Goal: Task Accomplishment & Management: Manage account settings

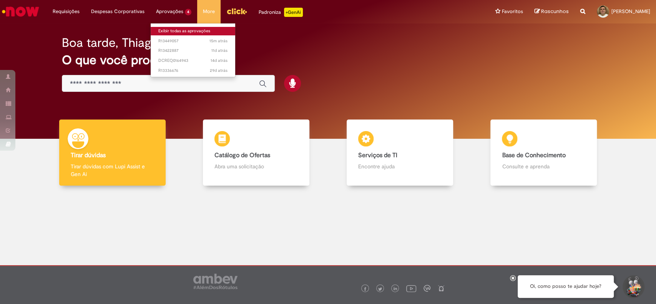
click at [172, 30] on link "Exibir todas as aprovações" at bounding box center [193, 31] width 84 height 8
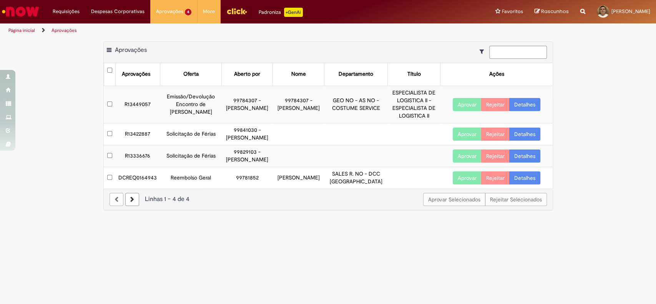
click at [521, 103] on link "Detalhes" at bounding box center [524, 104] width 31 height 13
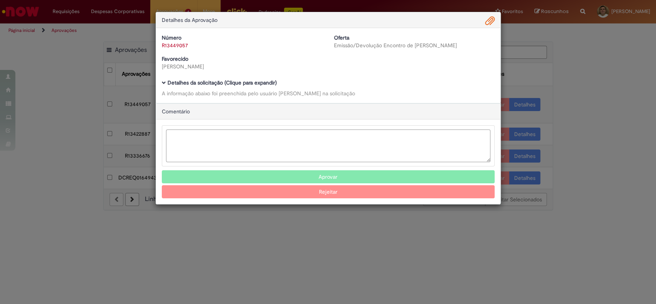
click at [286, 134] on textarea "Ambev Approval Modal" at bounding box center [328, 145] width 324 height 33
type textarea "**********"
click at [292, 175] on button "Aprovar" at bounding box center [328, 176] width 333 height 13
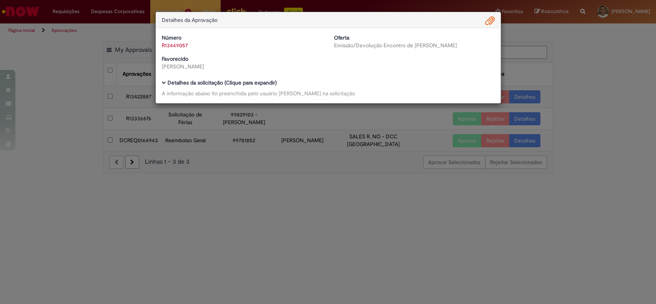
drag, startPoint x: 560, startPoint y: 80, endPoint x: 446, endPoint y: 26, distance: 125.6
click at [560, 79] on div "Detalhes da Aprovação Número R13449057 Oferta Emissão/Devolução Encontro de Con…" at bounding box center [328, 152] width 656 height 304
